Goal: Task Accomplishment & Management: Use online tool/utility

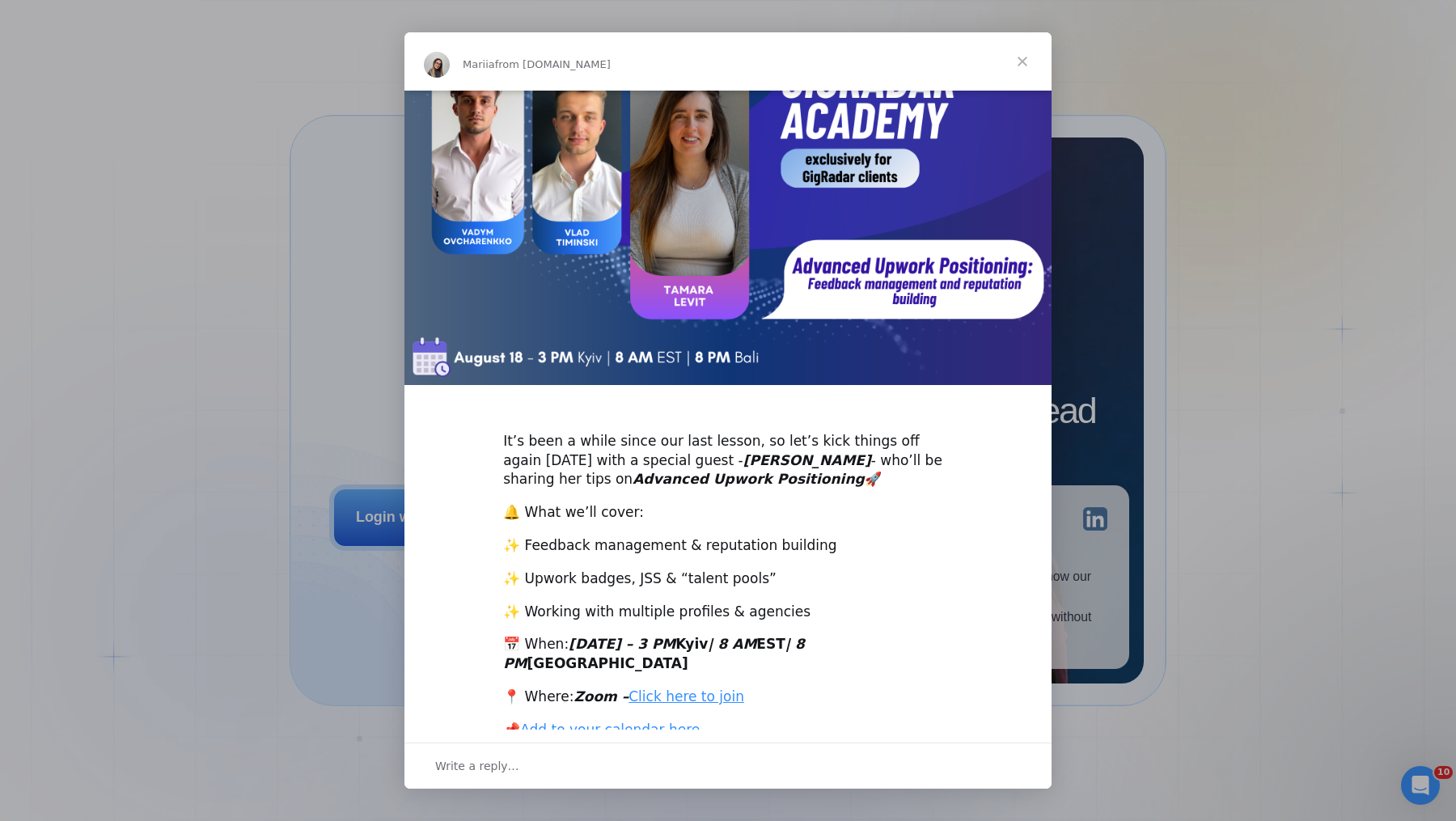
scroll to position [106, 0]
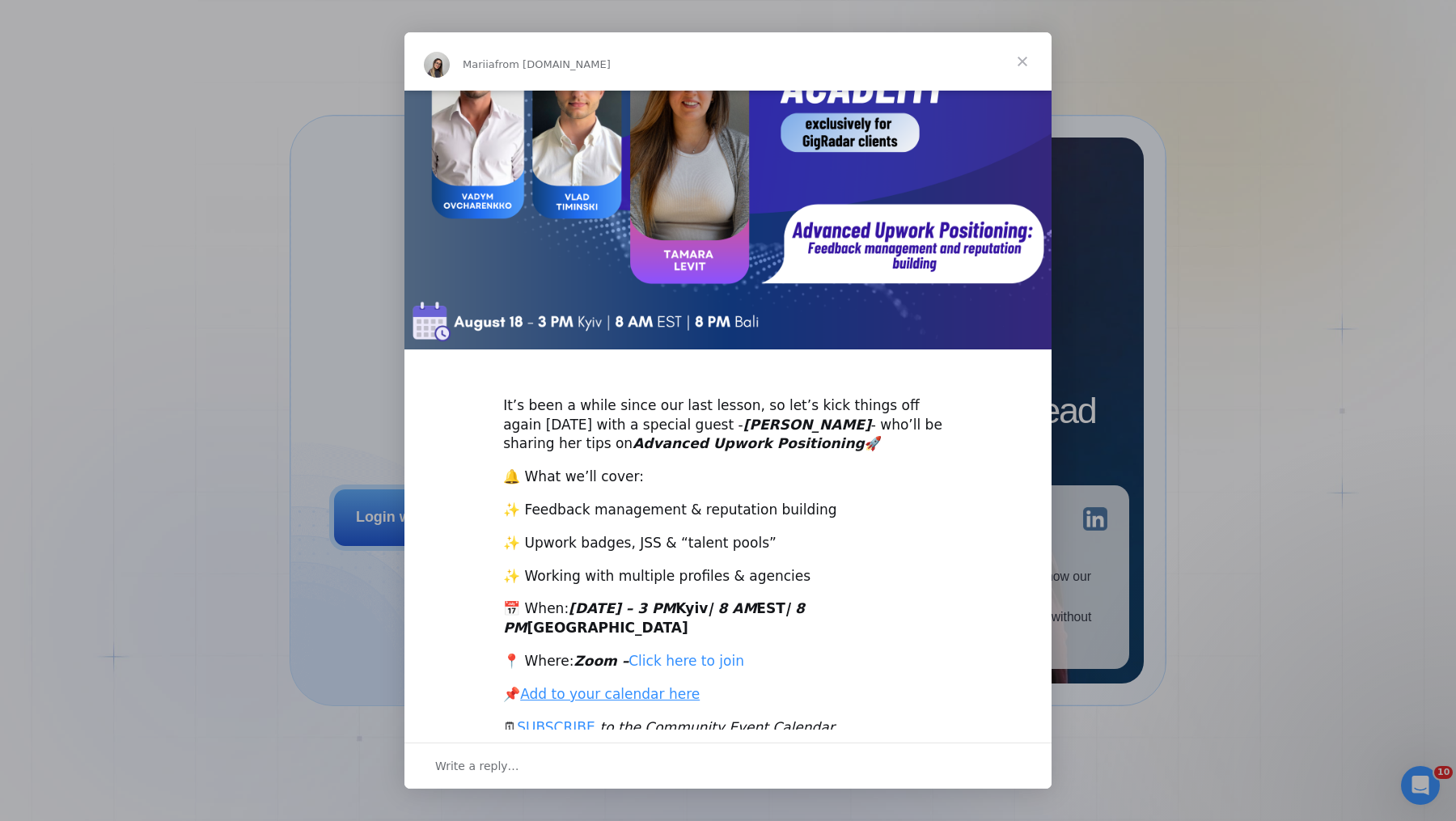
click at [700, 652] on link "Click here to join" at bounding box center [686, 660] width 115 height 16
click at [595, 686] on link "Add to your calendar here" at bounding box center [610, 694] width 180 height 16
click at [589, 719] on link "SUBSCRIBE" at bounding box center [556, 727] width 79 height 16
click at [1024, 44] on span "Close" at bounding box center [1023, 61] width 58 height 58
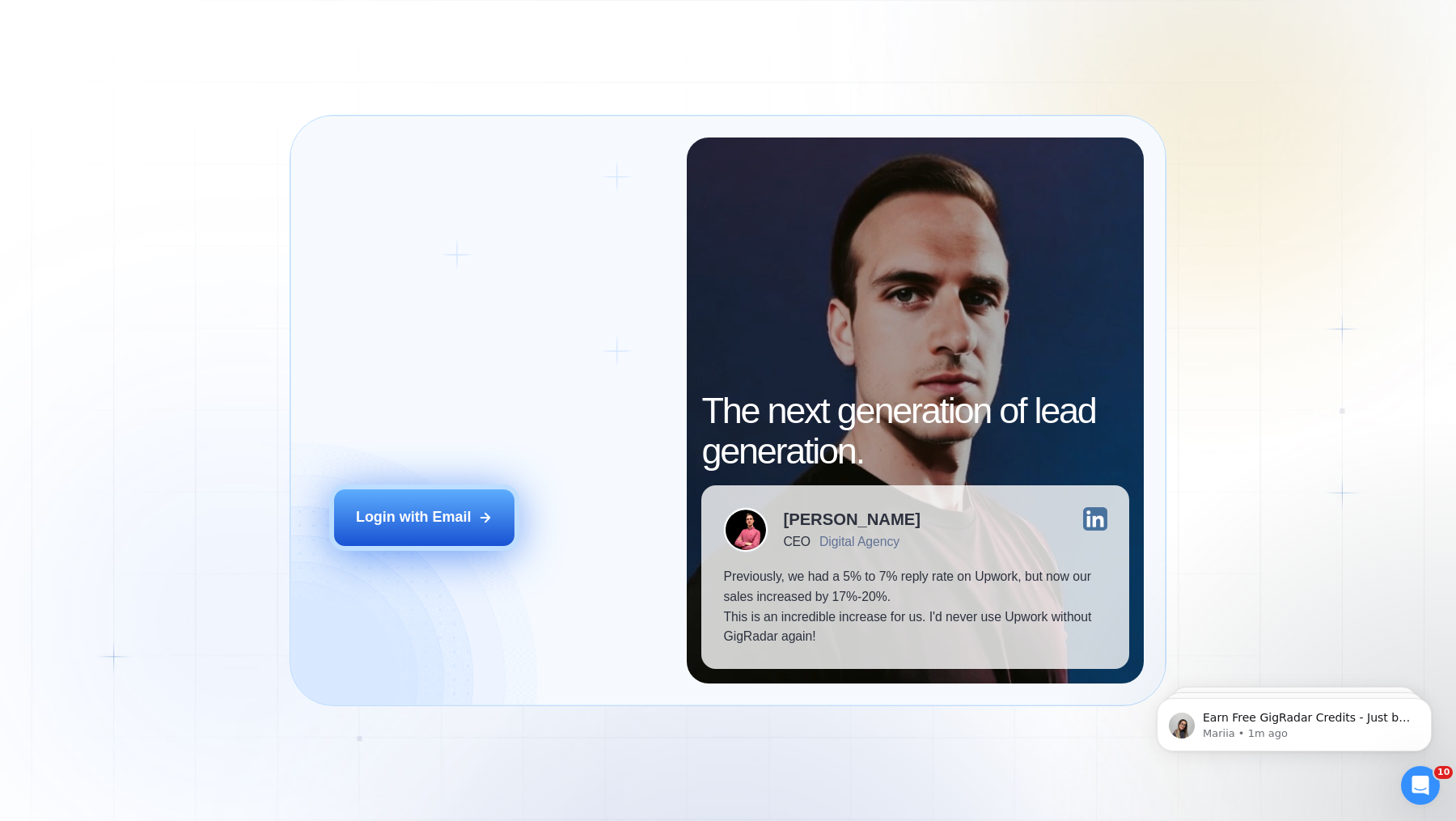
scroll to position [0, 0]
click at [454, 531] on button "Login with Email" at bounding box center [425, 517] width 181 height 56
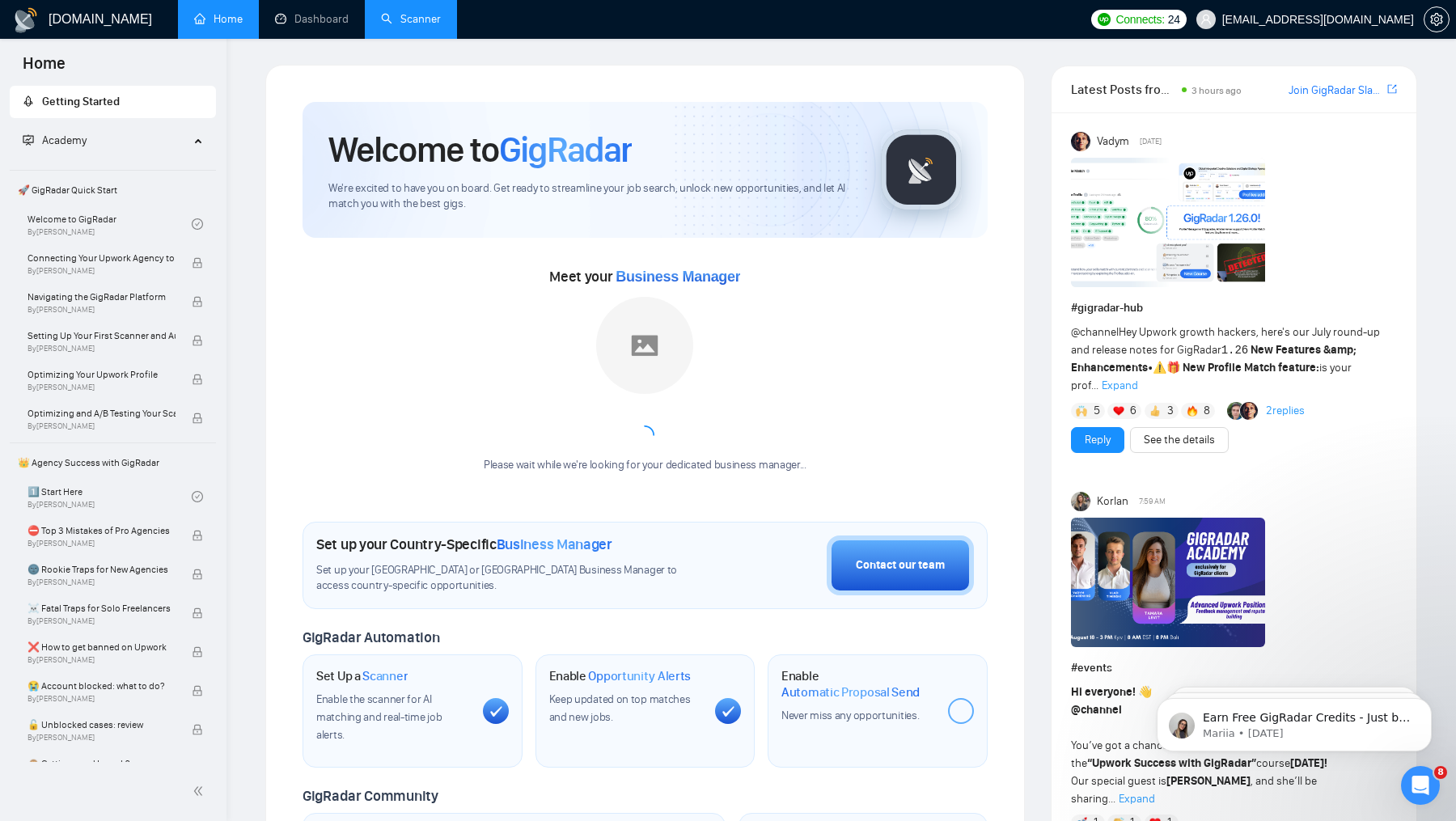
click at [430, 26] on link "Scanner" at bounding box center [410, 19] width 60 height 13
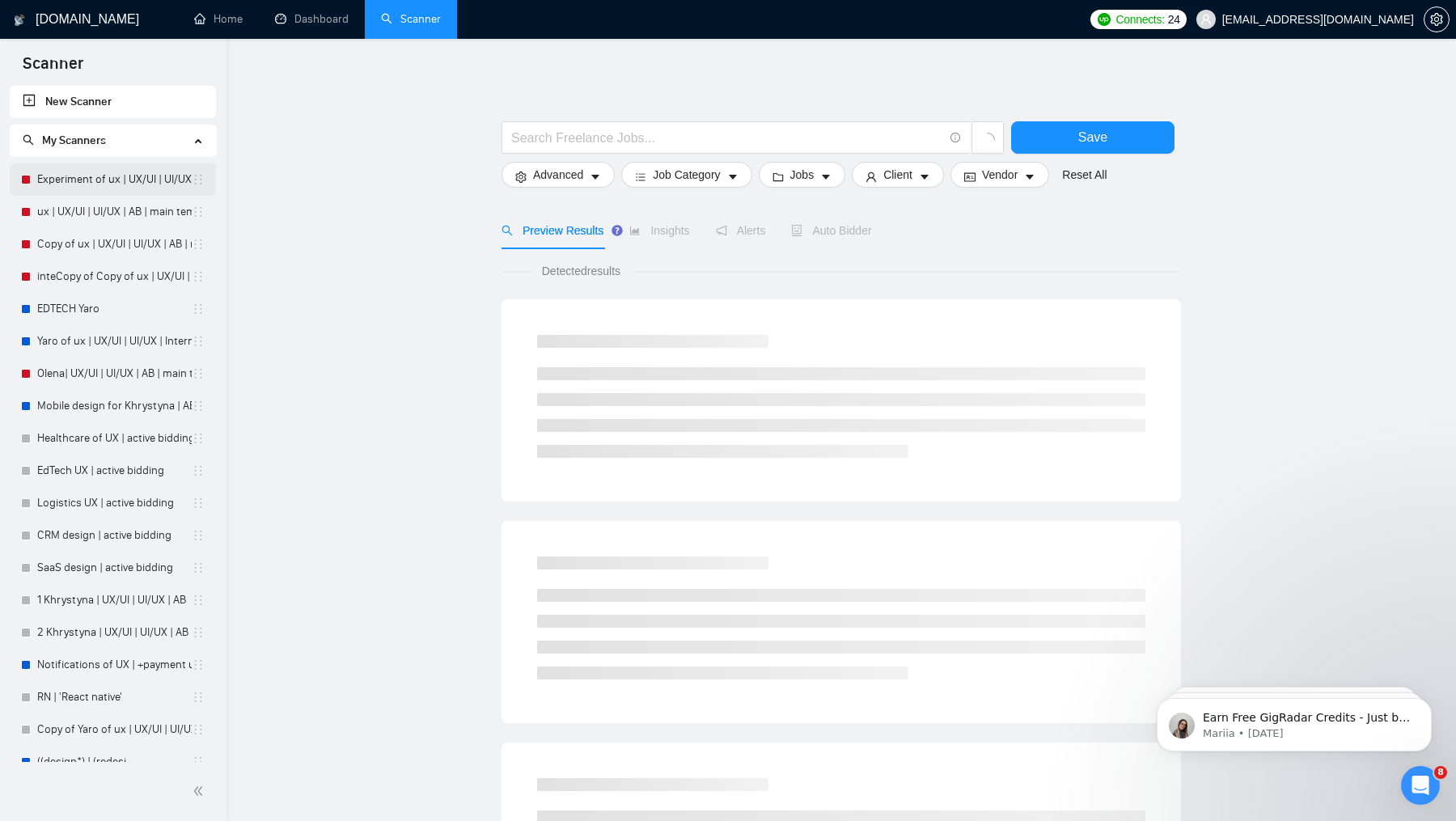
click at [101, 190] on link "Experiment of ux | UX/UI | UI/UX | AB | main template" at bounding box center [114, 180] width 155 height 32
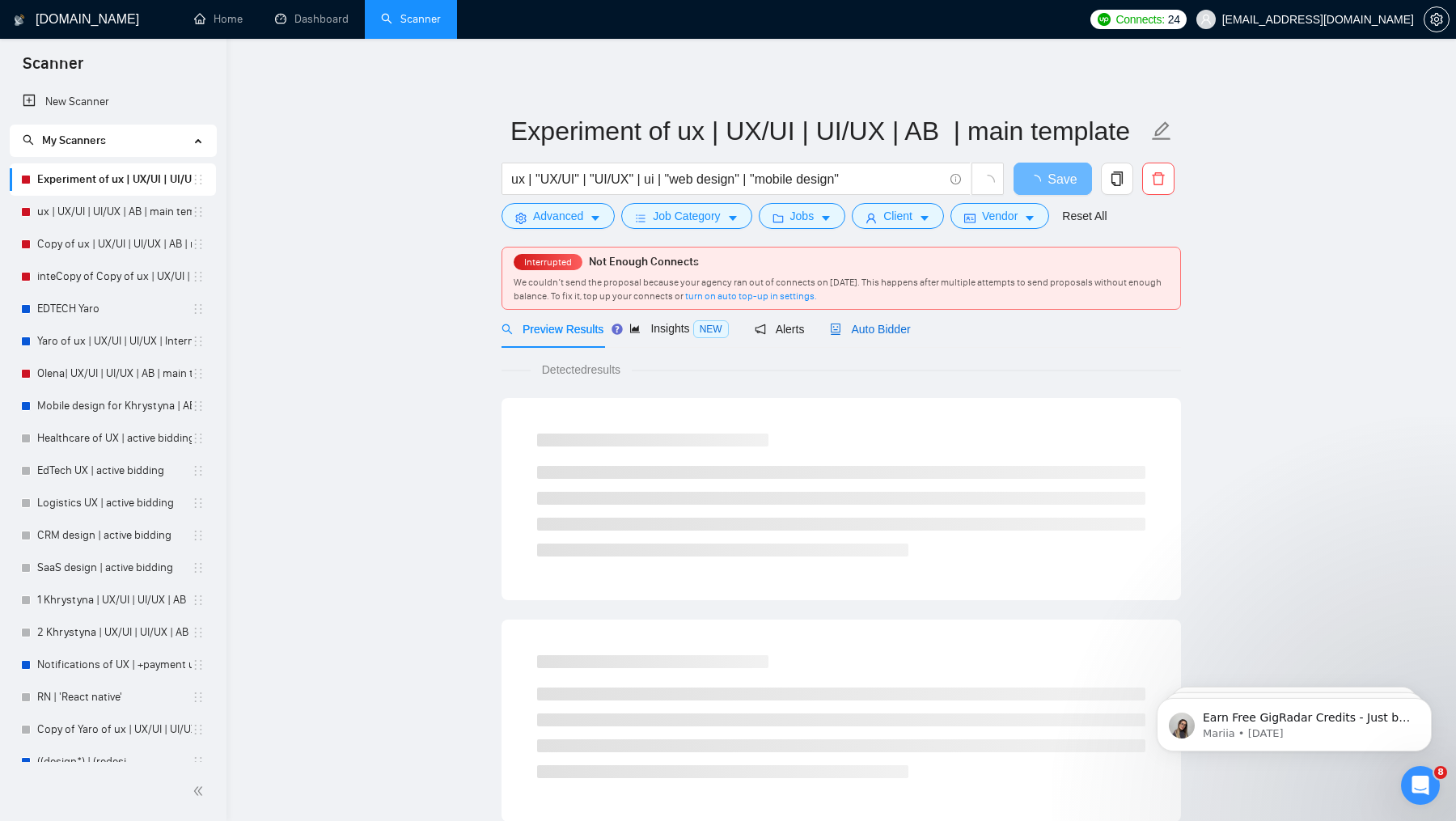
click at [853, 329] on span "Auto Bidder" at bounding box center [871, 329] width 80 height 13
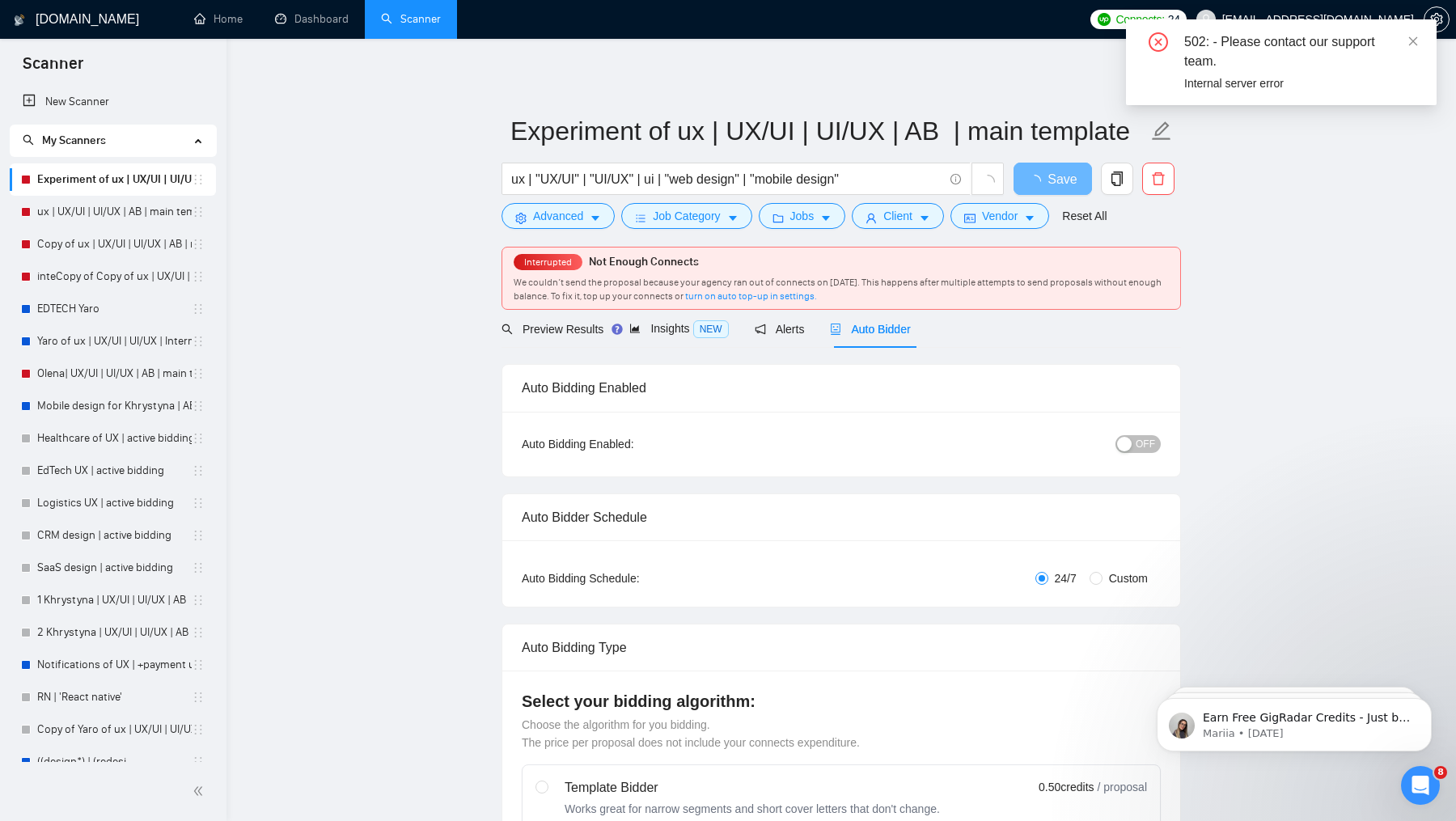
click at [1148, 441] on span "OFF" at bounding box center [1146, 444] width 20 height 18
click at [1070, 172] on button "Save" at bounding box center [1053, 179] width 79 height 32
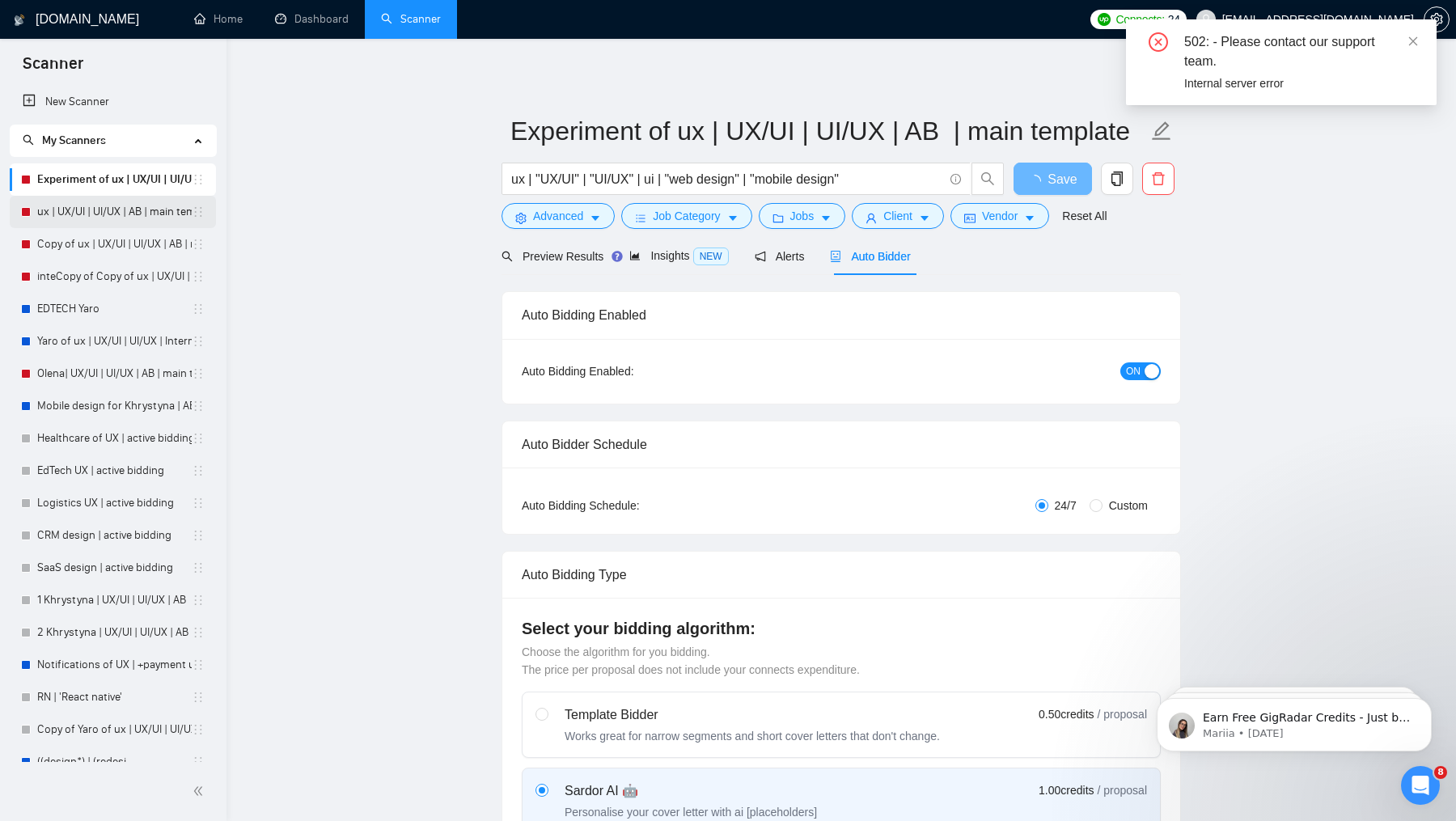
click at [122, 224] on link "ux | UX/UI | UI/UX | AB | main template" at bounding box center [114, 212] width 155 height 32
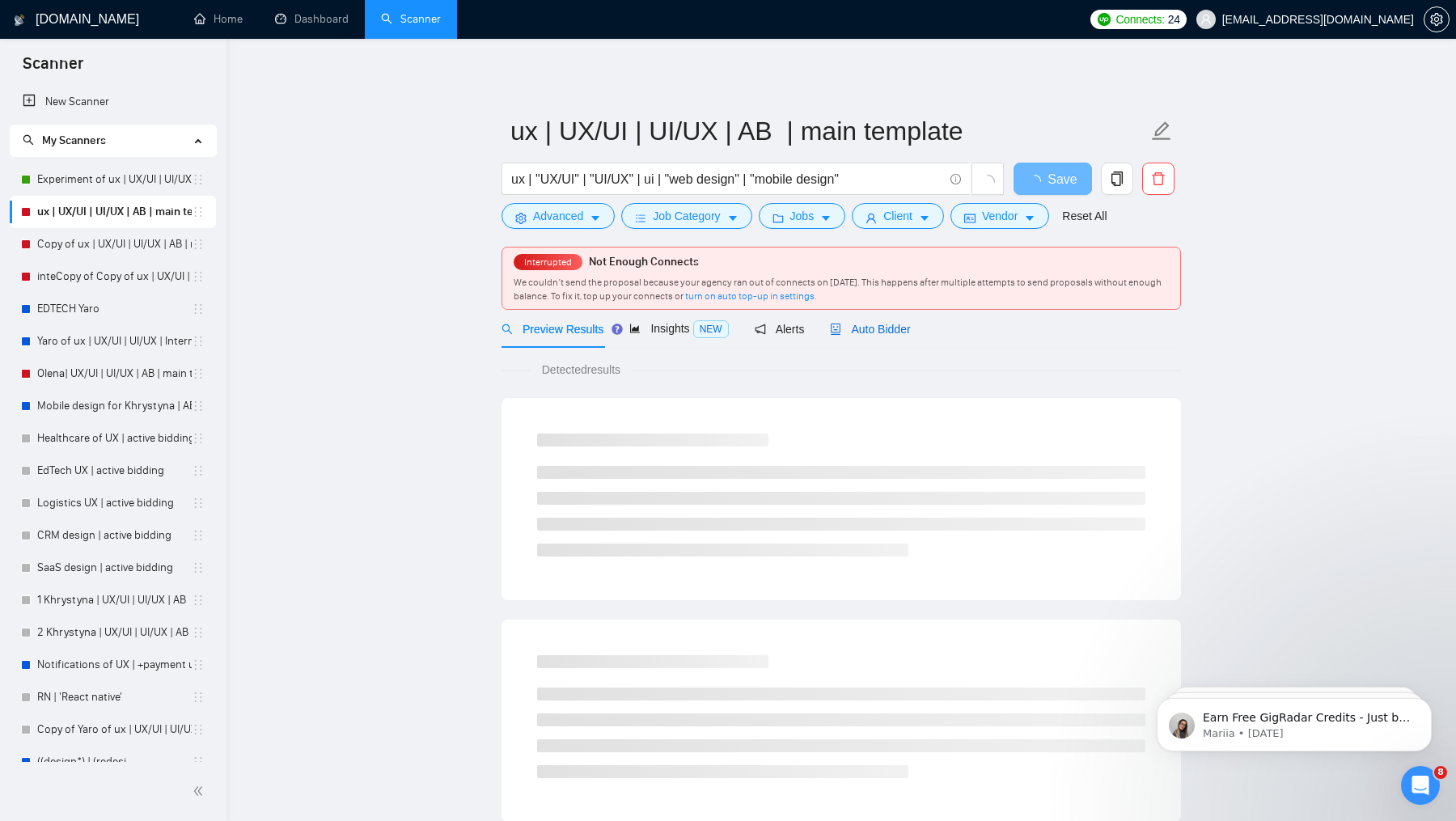
click at [902, 323] on span "Auto Bidder" at bounding box center [871, 329] width 80 height 13
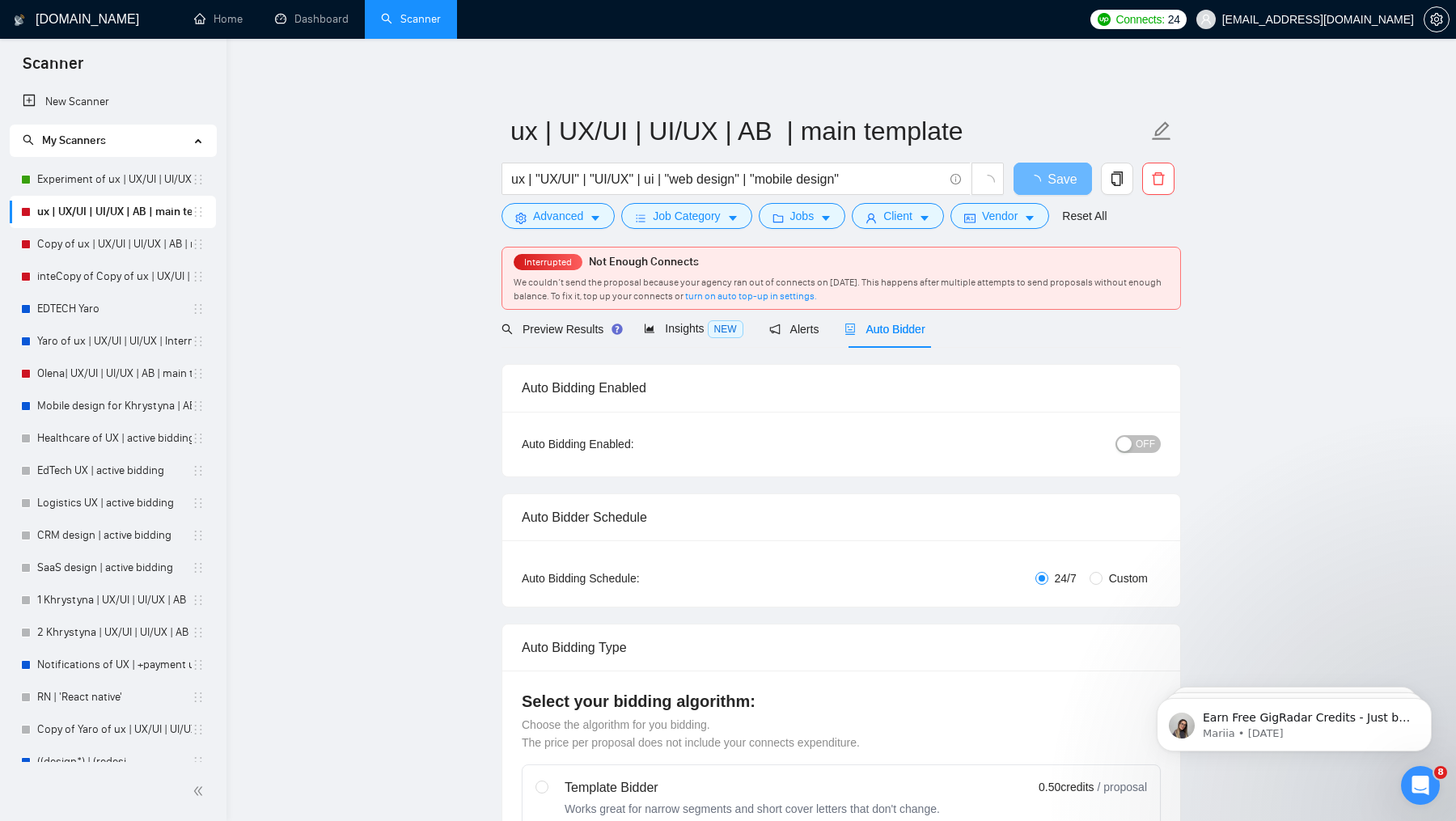
click at [1149, 448] on span "OFF" at bounding box center [1146, 444] width 20 height 18
click at [1054, 180] on span "Save" at bounding box center [1052, 179] width 29 height 21
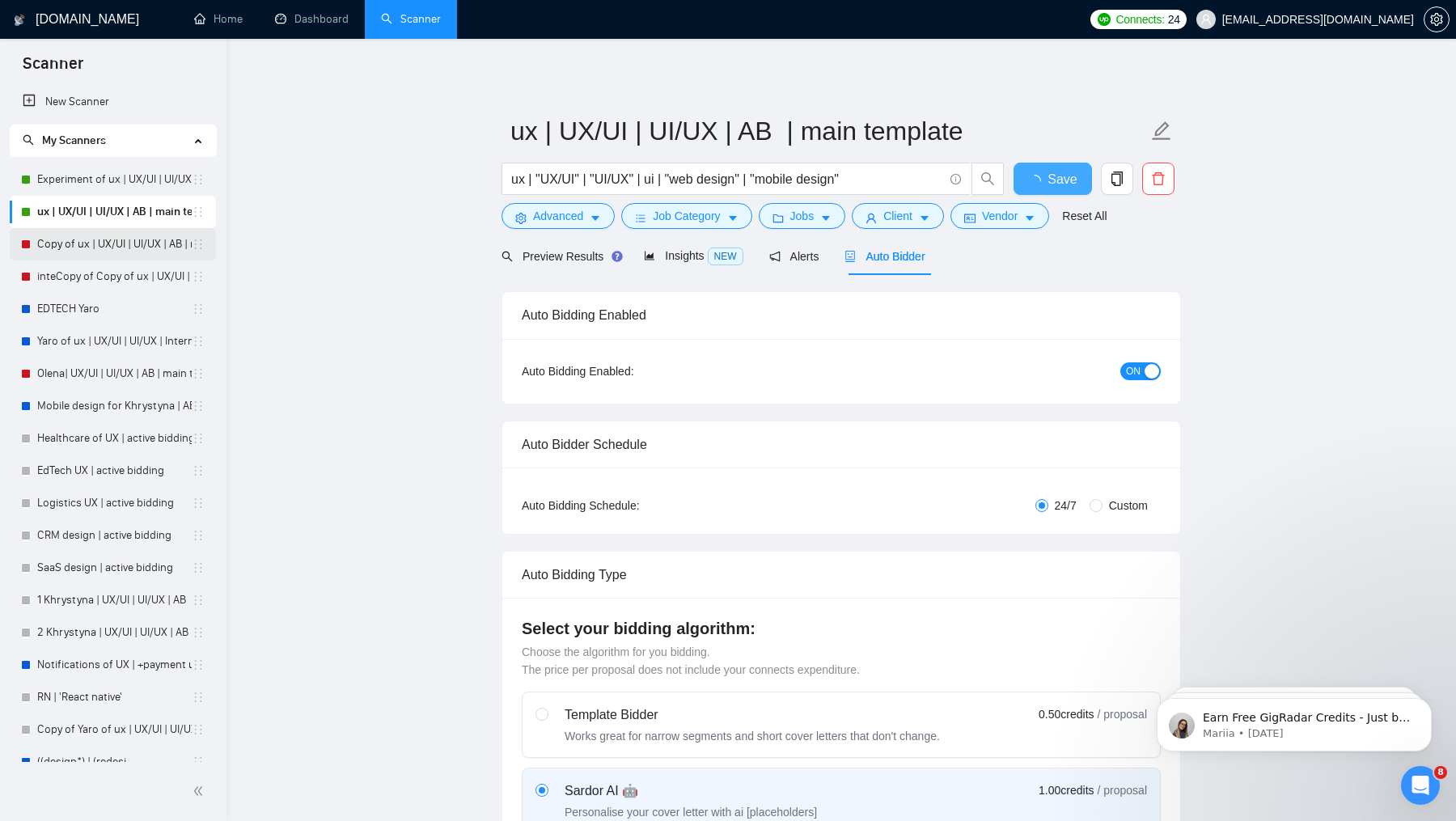
checkbox input "true"
click at [67, 248] on link "Copy of ux | UX/UI | UI/UX | AB | main template" at bounding box center [114, 244] width 155 height 32
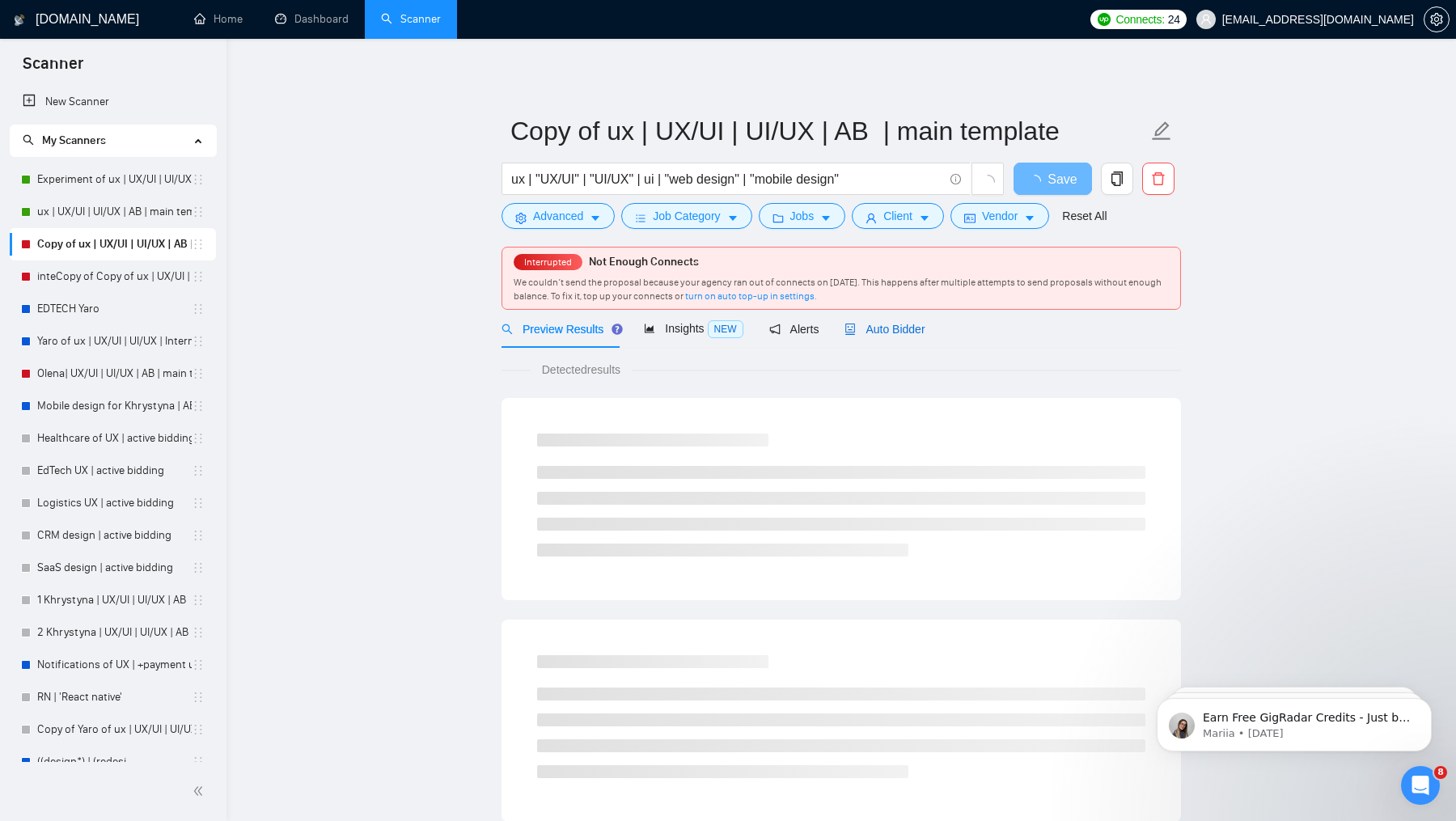
click at [925, 331] on span "Auto Bidder" at bounding box center [885, 329] width 80 height 13
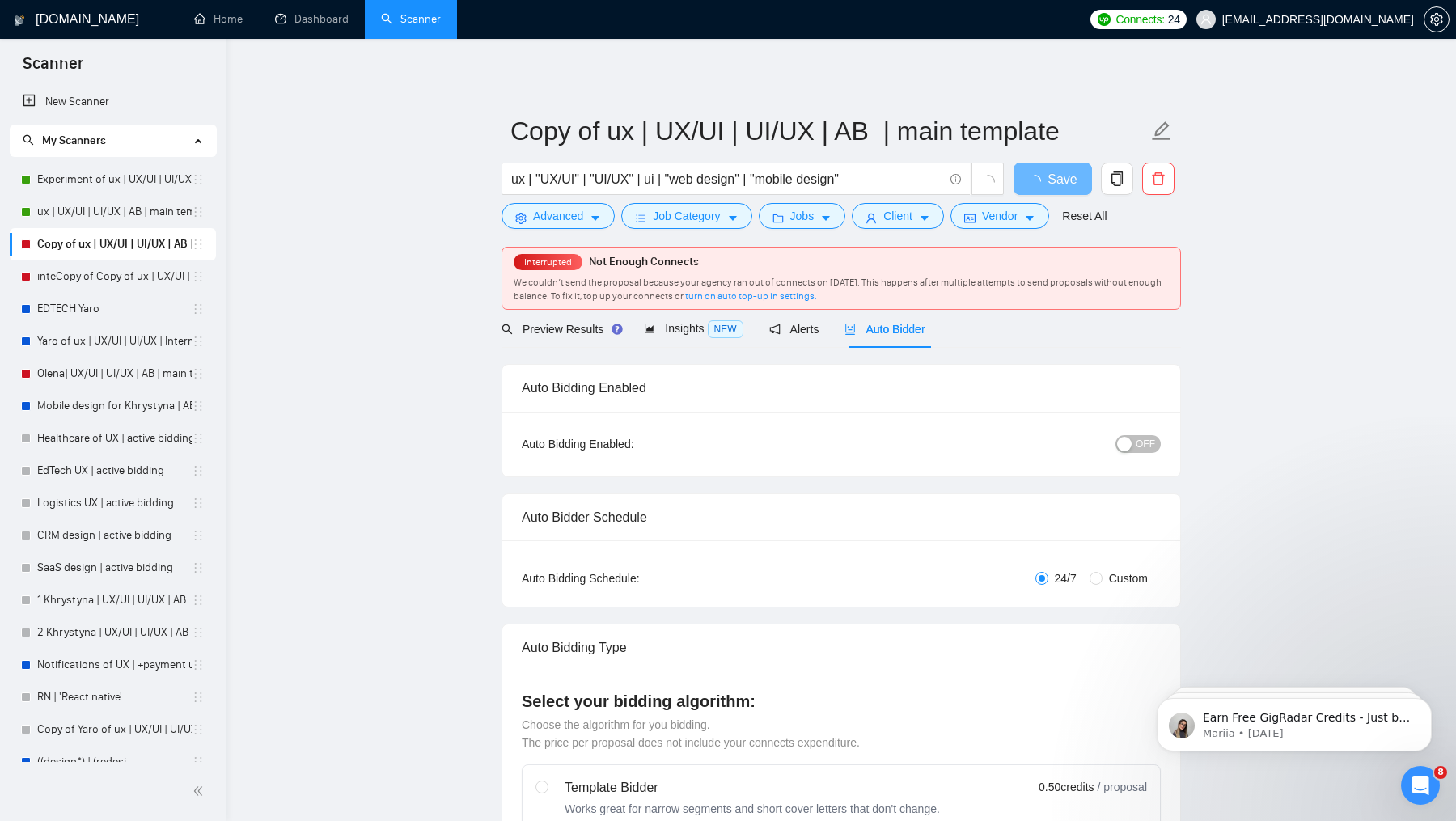
checkbox input "true"
click at [1170, 448] on div "Auto Bidding Enabled: OFF" at bounding box center [841, 444] width 678 height 64
click at [1158, 447] on button "OFF" at bounding box center [1138, 444] width 46 height 18
click at [1052, 172] on span "Save" at bounding box center [1052, 179] width 29 height 21
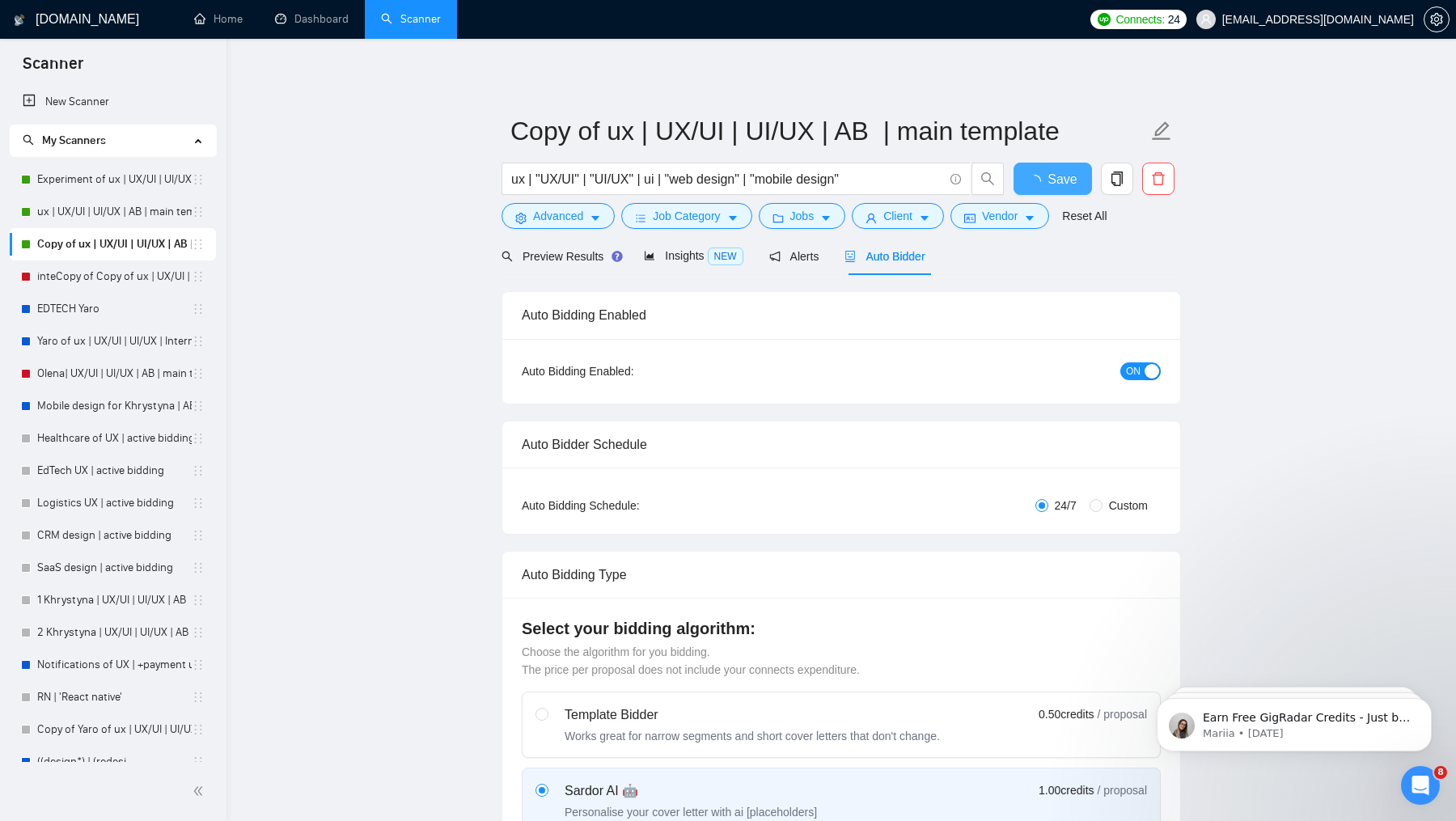
checkbox input "true"
click at [126, 278] on link "inteCopy of Copy of ux | UX/UI | UI/UX | AB | main template" at bounding box center [114, 276] width 155 height 32
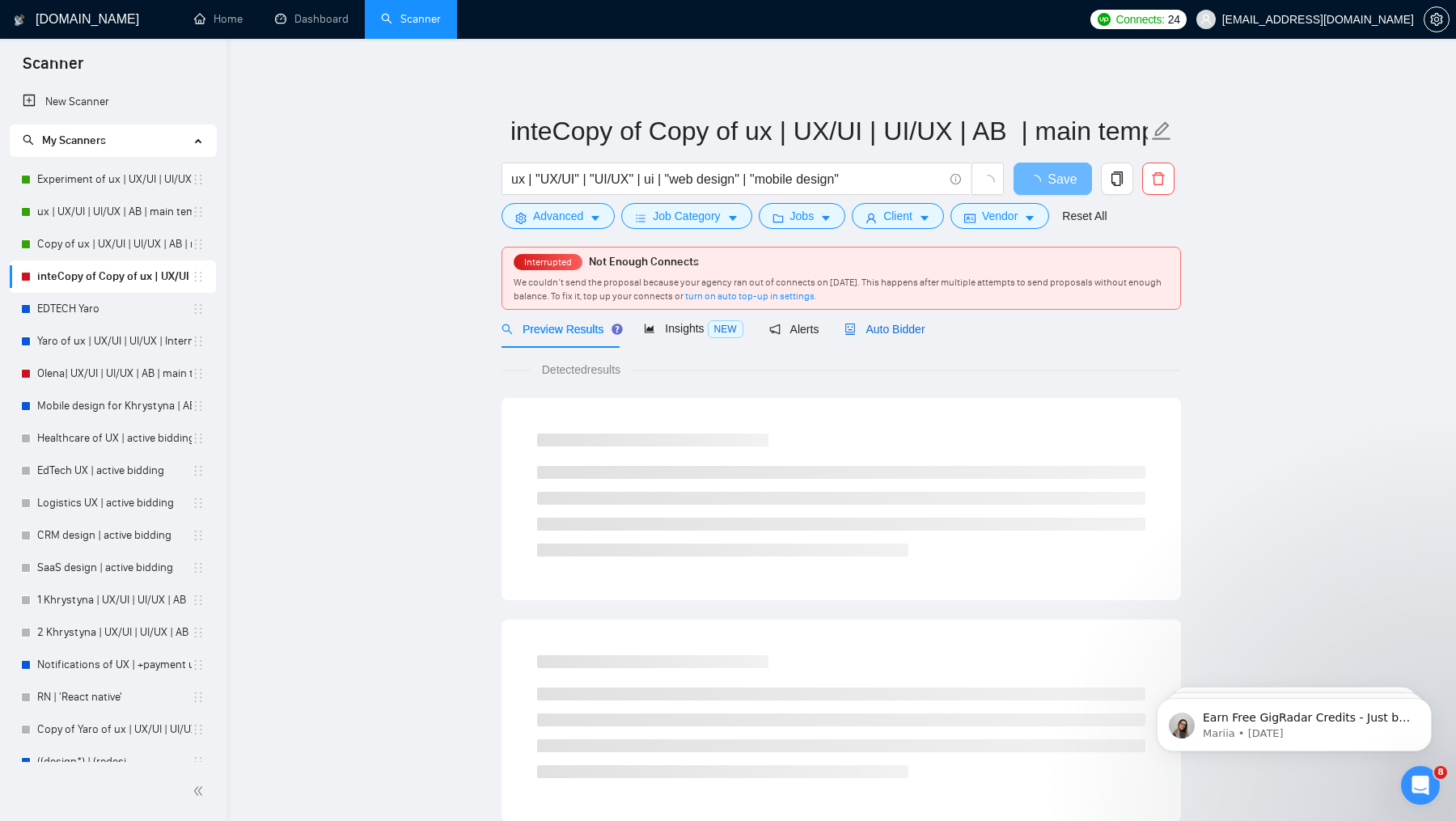
click at [899, 332] on span "Auto Bidder" at bounding box center [885, 329] width 80 height 13
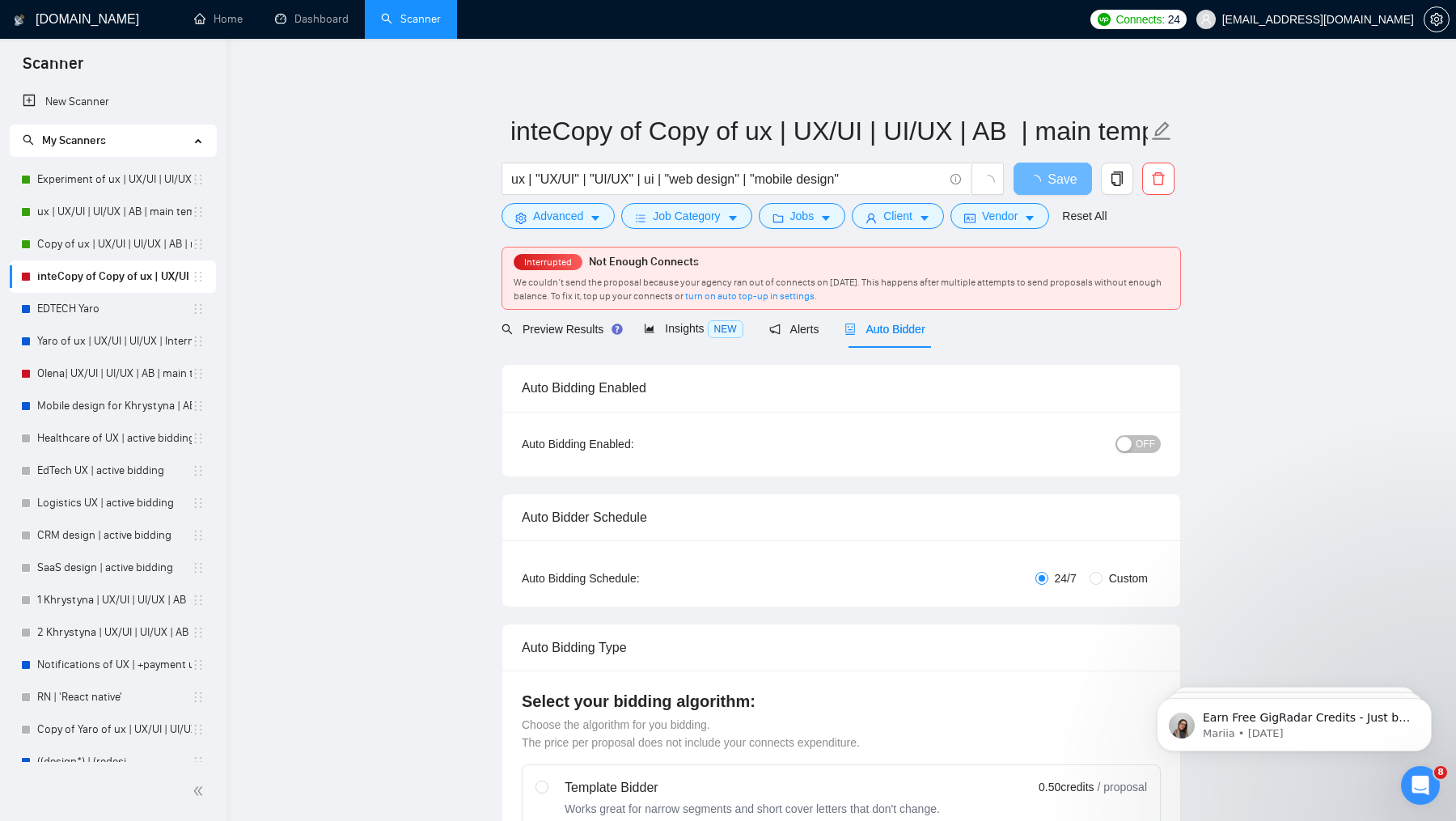
checkbox input "true"
click at [1139, 453] on div "OFF" at bounding box center [1055, 443] width 213 height 26
click at [1139, 445] on span "OFF" at bounding box center [1146, 444] width 20 height 18
click at [1063, 177] on span "Save" at bounding box center [1052, 179] width 29 height 21
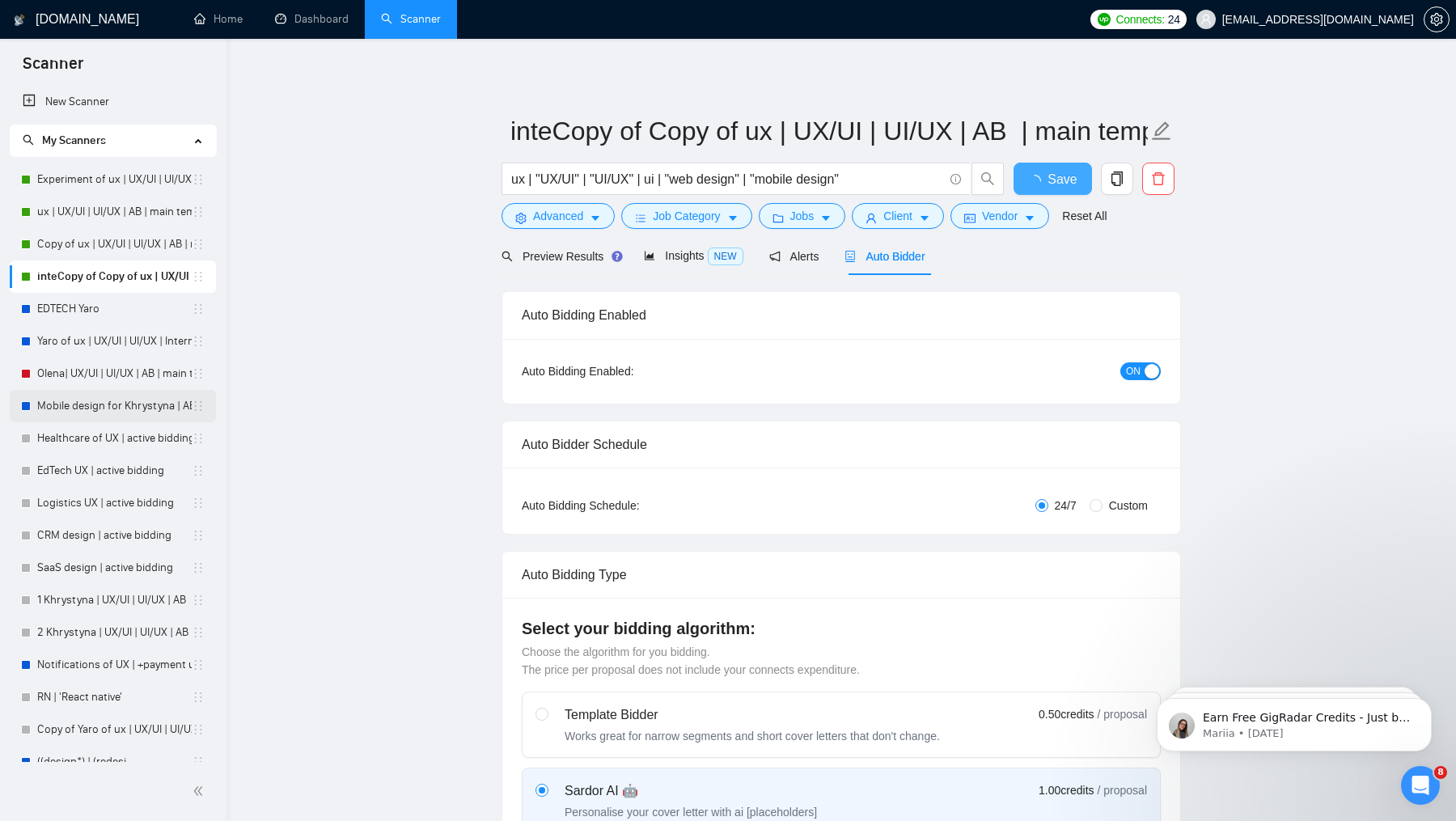
checkbox input "true"
click at [103, 362] on link "Olena| UX/UI | UI/UX | AB | main template" at bounding box center [114, 373] width 155 height 32
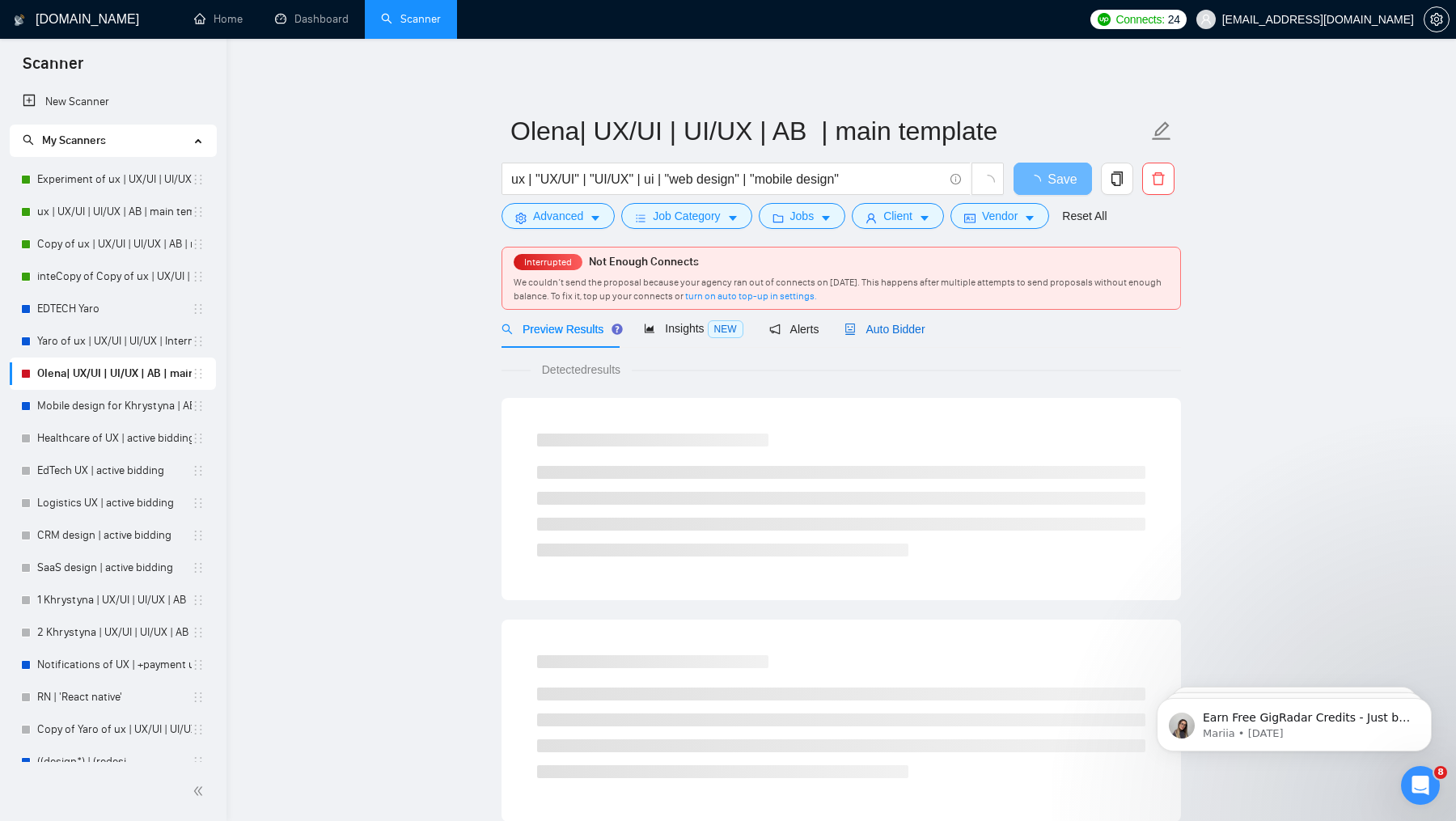
click at [882, 328] on span "Auto Bidder" at bounding box center [885, 329] width 80 height 13
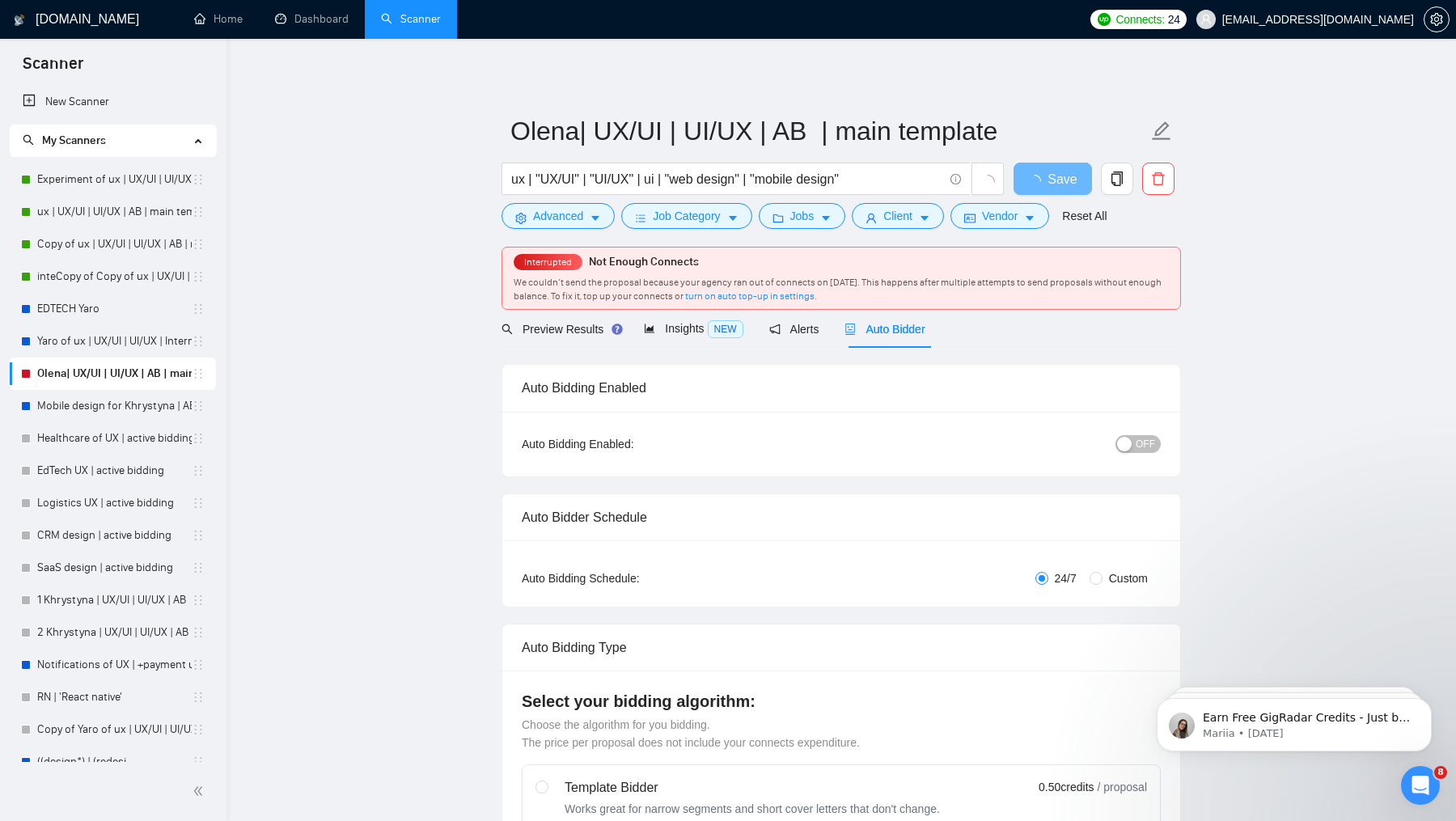
click at [1132, 446] on div "button" at bounding box center [1124, 444] width 14 height 14
click at [1058, 173] on span "Save" at bounding box center [1052, 179] width 29 height 21
